Goal: Transaction & Acquisition: Book appointment/travel/reservation

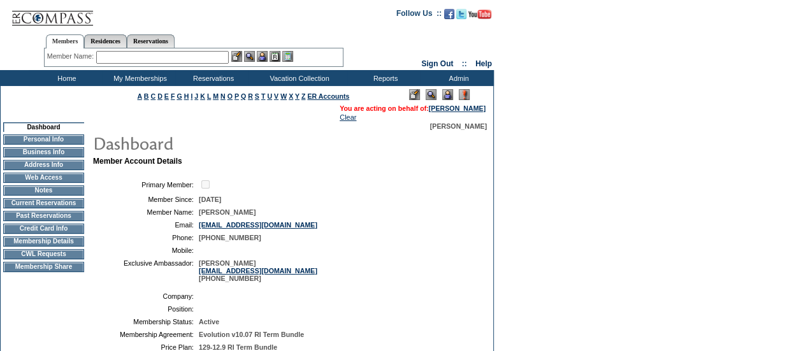
click at [423, 190] on td at bounding box center [334, 184] width 271 height 12
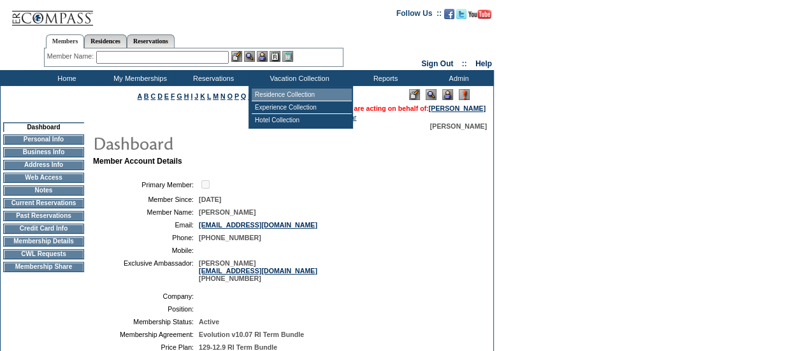
click at [276, 92] on td "Residence Collection" at bounding box center [302, 95] width 100 height 13
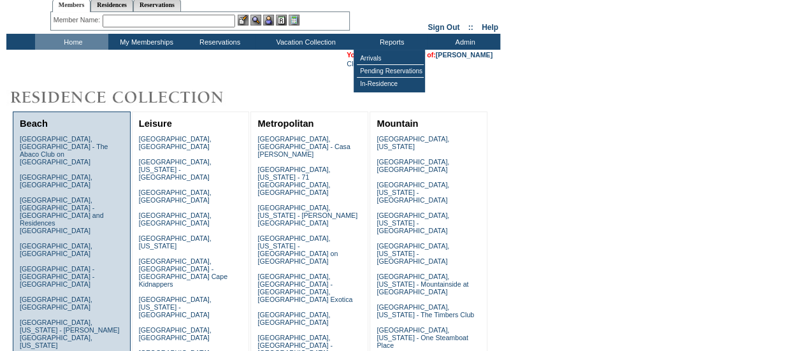
scroll to position [127, 0]
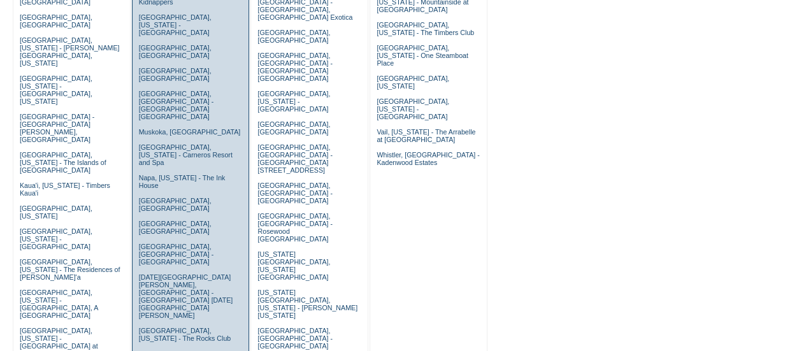
scroll to position [339, 0]
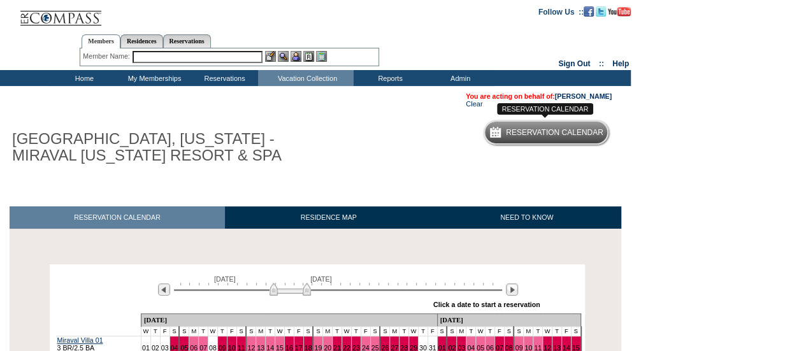
click at [541, 140] on div "Reservation Calendar" at bounding box center [554, 135] width 97 height 23
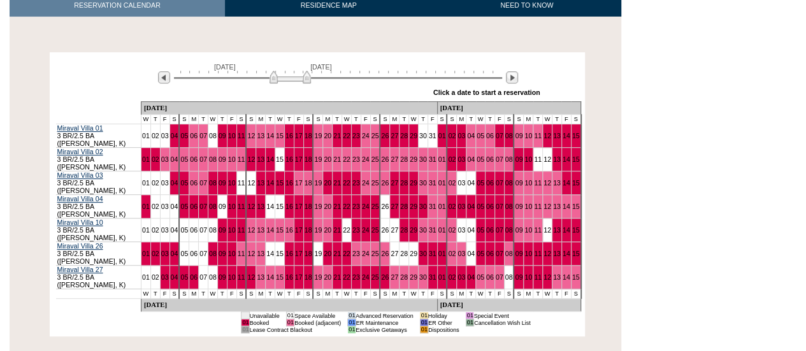
click at [511, 87] on div "» Apply these dates to all the calendars on this page Click a date to start a r…" at bounding box center [349, 93] width 382 height 17
click at [504, 72] on div "October 1, 2025 November 15, 2025" at bounding box center [335, 74] width 367 height 22
click at [506, 77] on img at bounding box center [512, 77] width 12 height 12
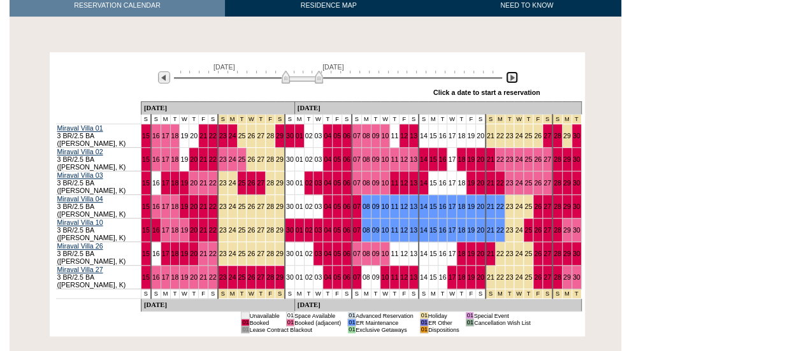
click at [513, 80] on img at bounding box center [512, 77] width 12 height 12
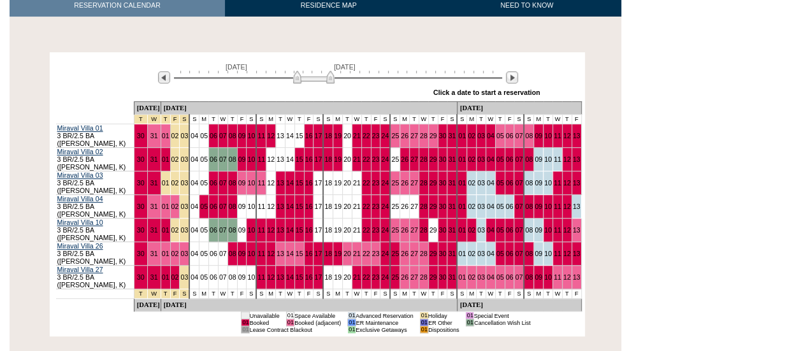
click at [276, 161] on td "12" at bounding box center [271, 160] width 10 height 24
click at [274, 156] on link "12" at bounding box center [271, 159] width 8 height 8
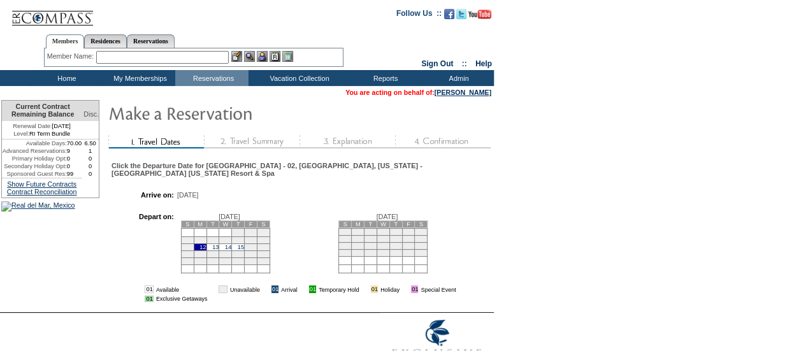
click at [245, 243] on td "15" at bounding box center [238, 246] width 13 height 7
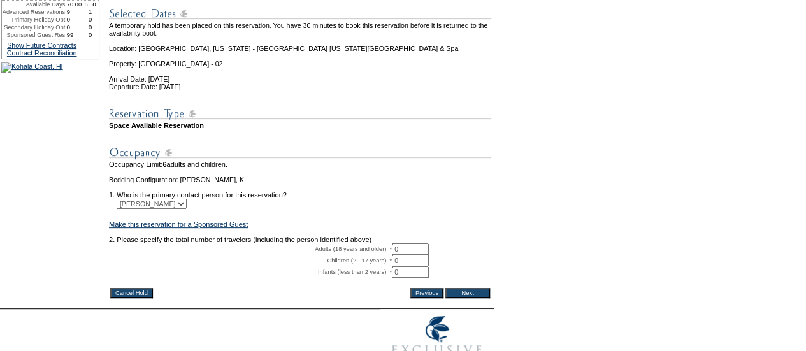
scroll to position [169, 0]
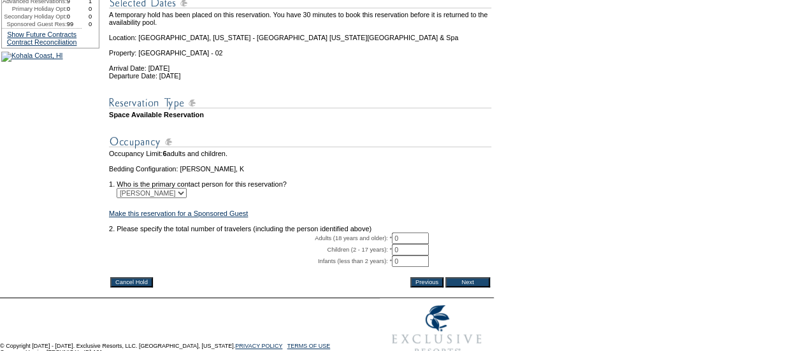
drag, startPoint x: 414, startPoint y: 252, endPoint x: 541, endPoint y: 224, distance: 130.5
click at [414, 244] on input "0" at bounding box center [410, 237] width 37 height 11
type input "2"
click at [549, 218] on form "29:58 Your temporary hold expires in: 30 minutes Cancel Hold Return to Temporar…" at bounding box center [403, 96] width 806 height 531
click at [490, 287] on input "Next" at bounding box center [467, 282] width 45 height 10
